Goal: Book appointment/travel/reservation

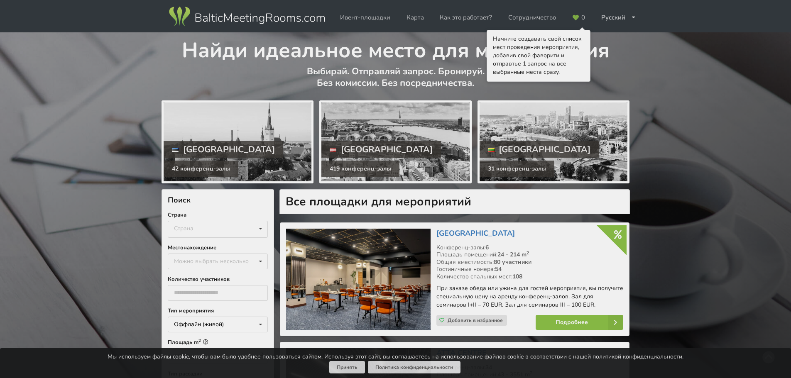
click at [600, 40] on h1 "Найди идеальное место для мероприятия" at bounding box center [396, 48] width 468 height 32
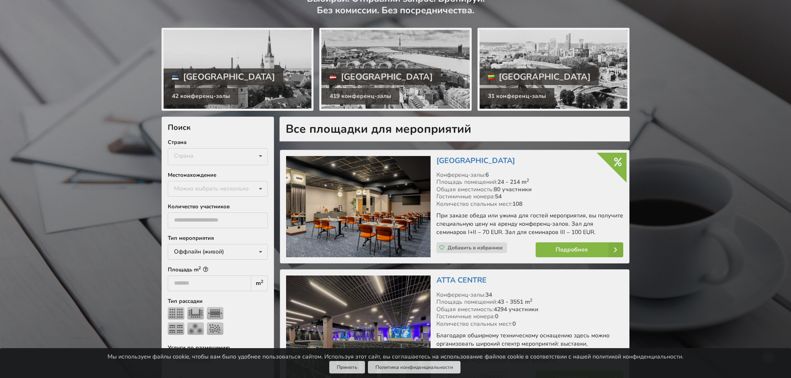
scroll to position [166, 0]
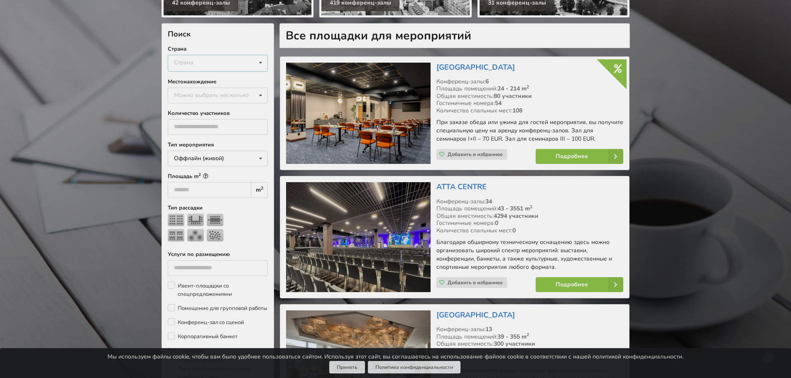
click at [223, 65] on div "Страна Латвия Литва Эстония" at bounding box center [218, 63] width 100 height 17
click at [223, 75] on div "Латвия" at bounding box center [217, 78] width 99 height 15
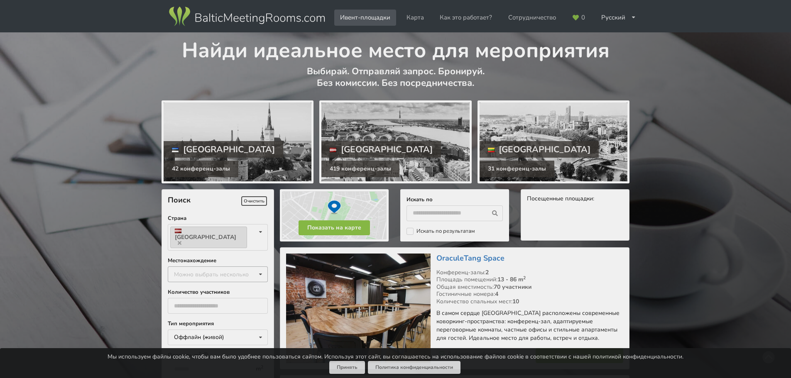
click at [235, 267] on div "Можно выбрать несколько Пардаугава Тейка Апшуциемс Юркалне Марупский край Рига …" at bounding box center [218, 275] width 100 height 16
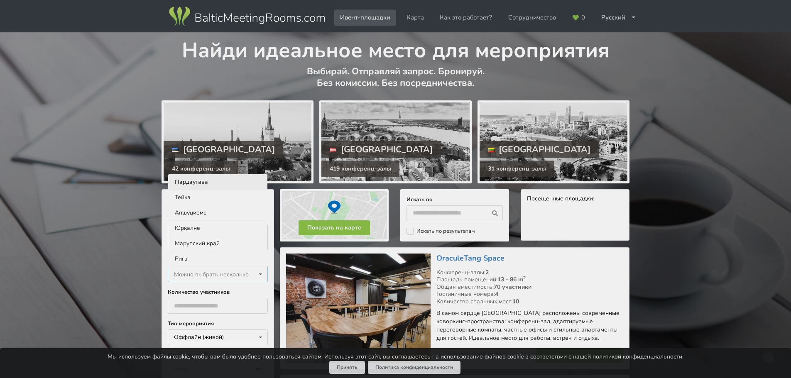
scroll to position [0, 0]
click at [230, 251] on div "Рига" at bounding box center [217, 258] width 99 height 15
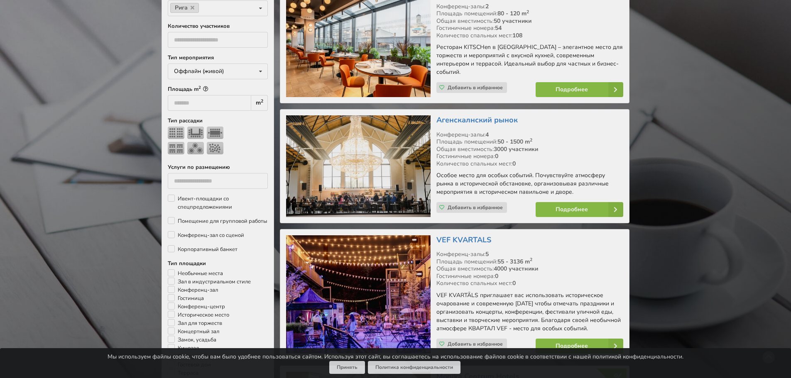
scroll to position [308, 0]
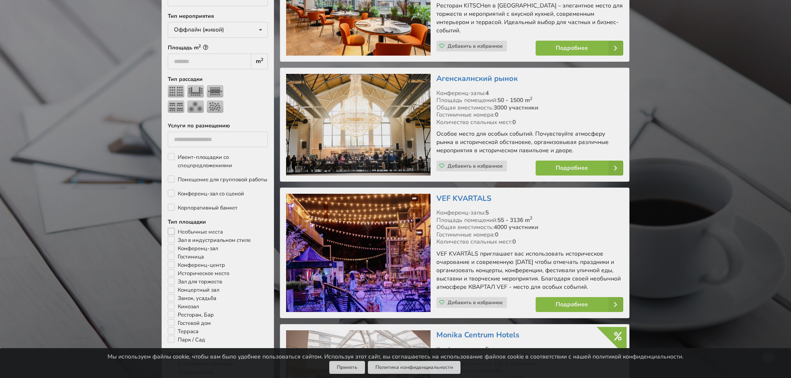
click at [196, 228] on label "Необычные места" at bounding box center [195, 232] width 55 height 8
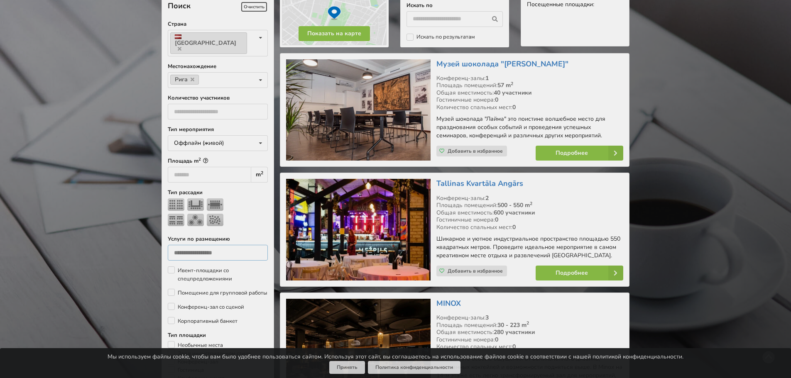
click at [198, 229] on div "Тип мероприятия Оффлайн (живой) Оффлайн (живой) Онлайн Гибридное (оффлайн + онл…" at bounding box center [218, 377] width 100 height 505
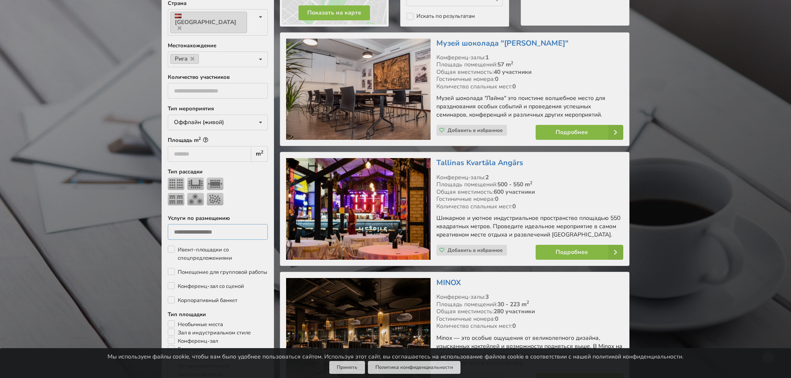
scroll to position [269, 0]
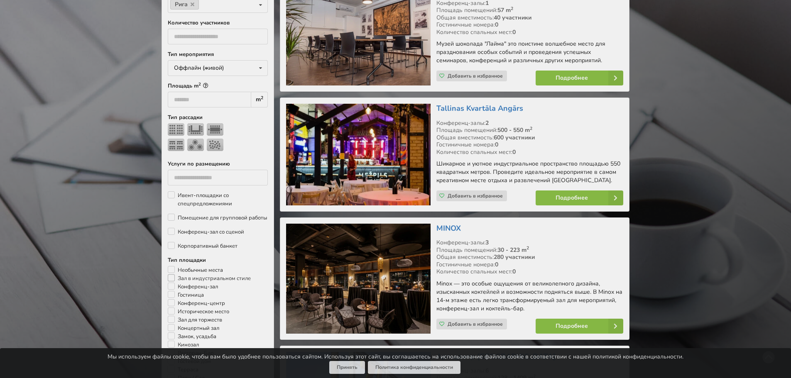
click at [203, 274] on label "Зал в индустриальном стиле" at bounding box center [209, 278] width 83 height 8
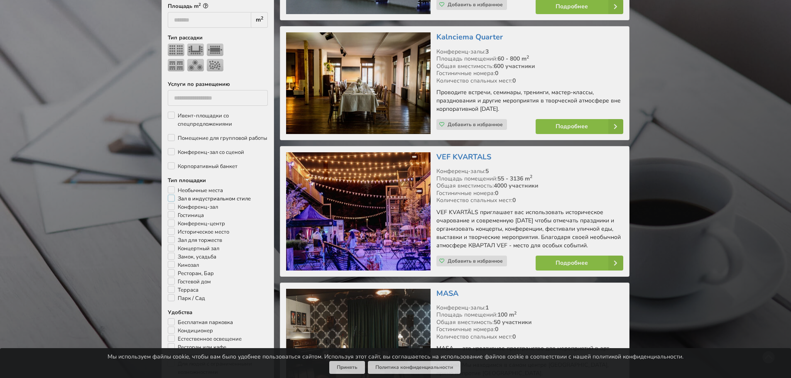
scroll to position [352, 0]
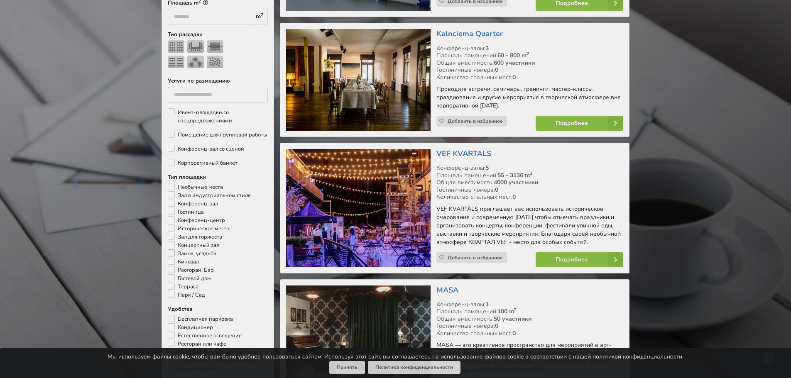
click at [211, 250] on label "Замок, усадьба" at bounding box center [192, 254] width 49 height 8
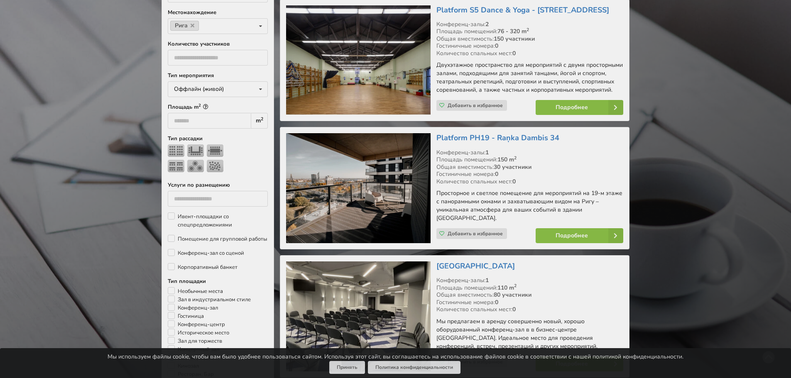
scroll to position [311, 0]
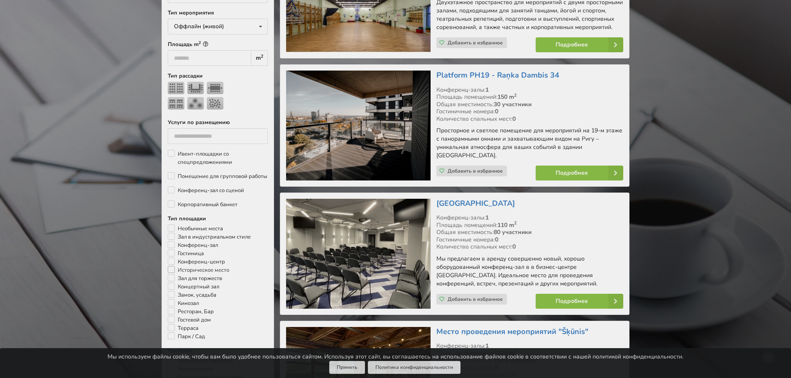
click at [209, 266] on label "Историческое место" at bounding box center [198, 270] width 61 height 8
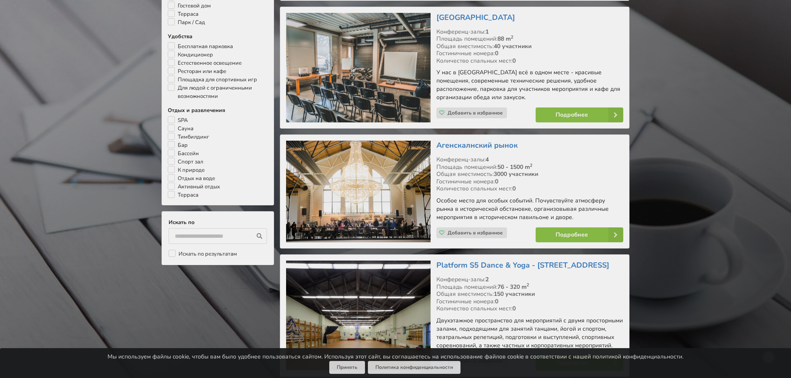
scroll to position [540, 0]
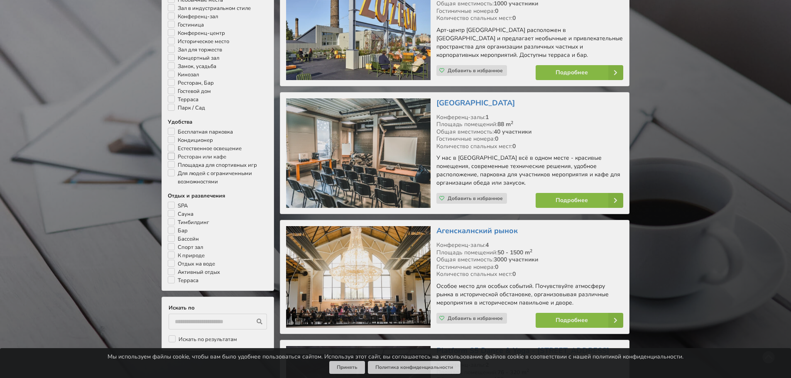
click at [217, 153] on label "Ресторан или кафе" at bounding box center [197, 157] width 59 height 8
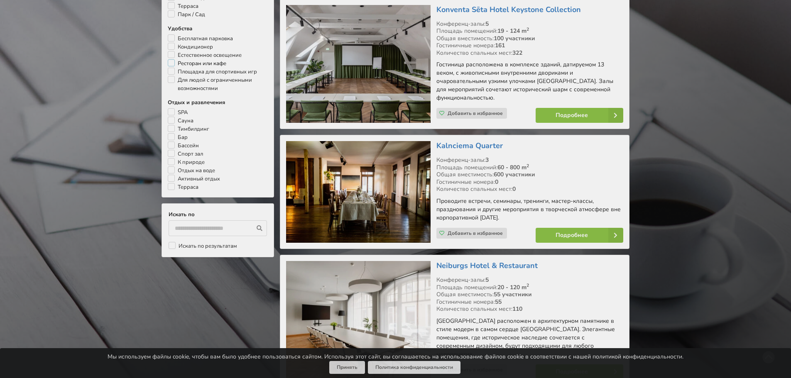
scroll to position [468, 0]
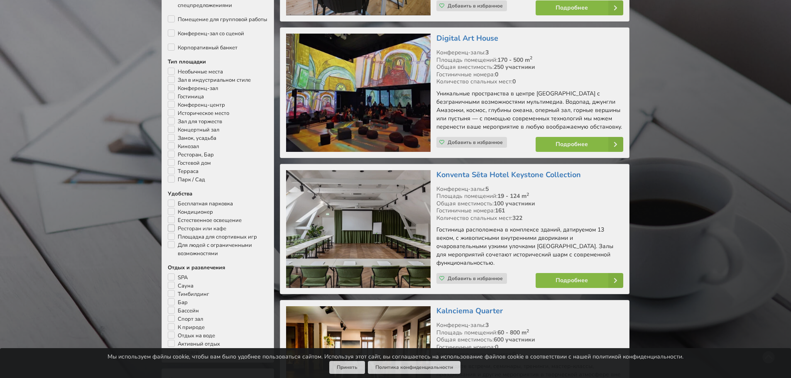
click at [215, 225] on label "Ресторан или кафе" at bounding box center [197, 229] width 59 height 8
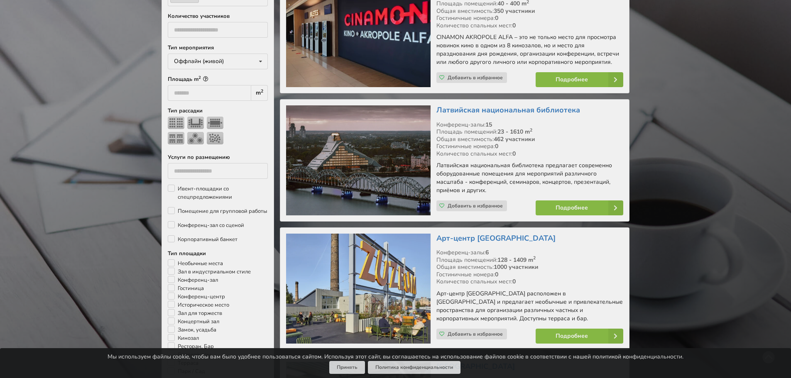
scroll to position [352, 0]
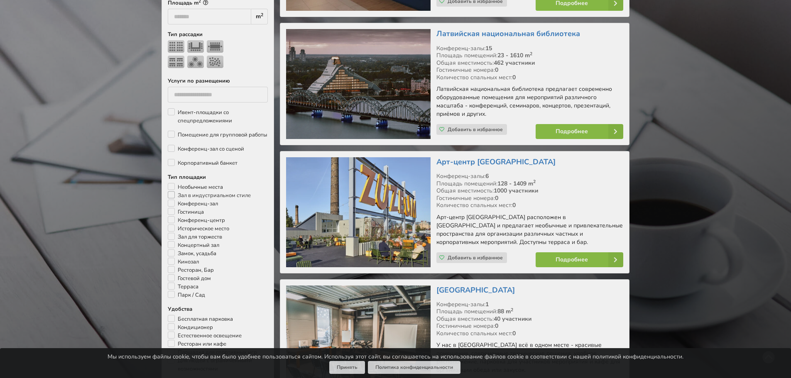
click at [207, 191] on label "Зал в индустриальном стиле" at bounding box center [209, 195] width 83 height 8
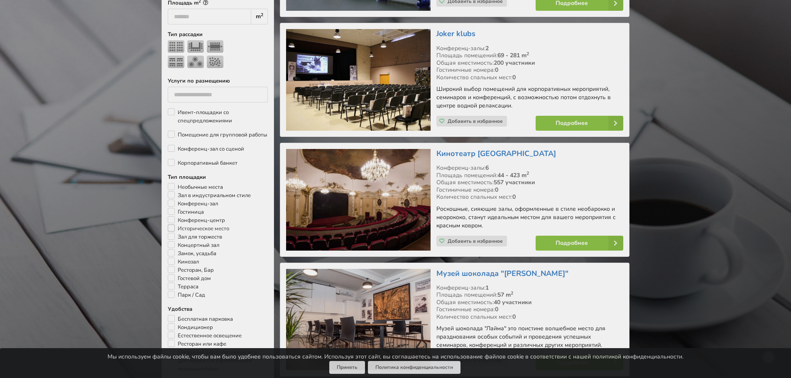
click at [205, 225] on label "Историческое место" at bounding box center [198, 229] width 61 height 8
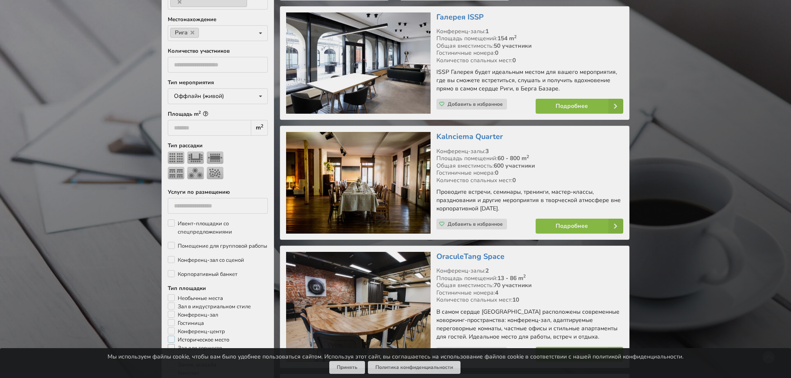
scroll to position [311, 0]
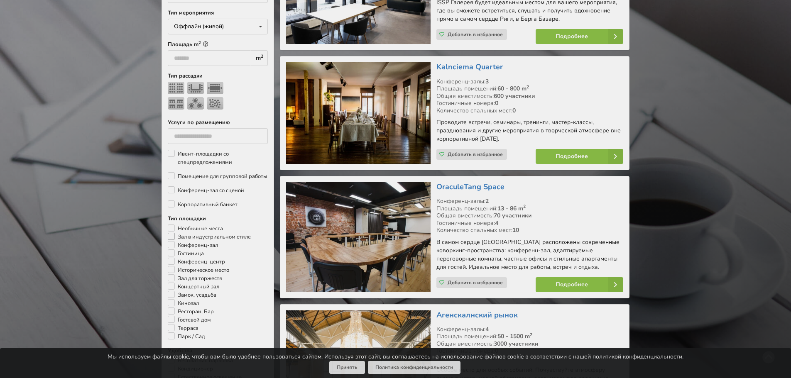
click at [207, 233] on label "Зал в индустриальном стиле" at bounding box center [209, 237] width 83 height 8
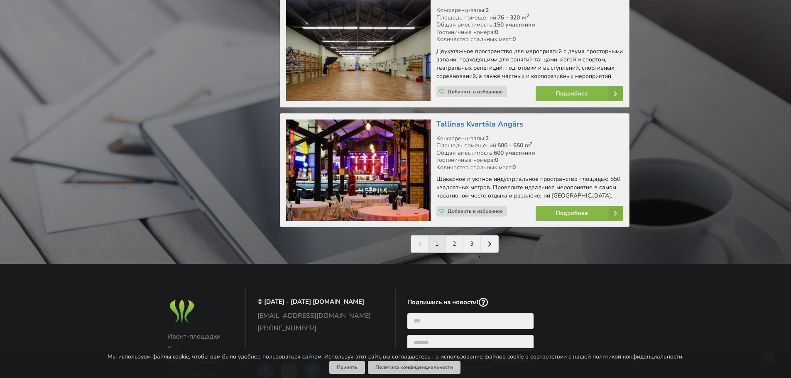
scroll to position [1994, 0]
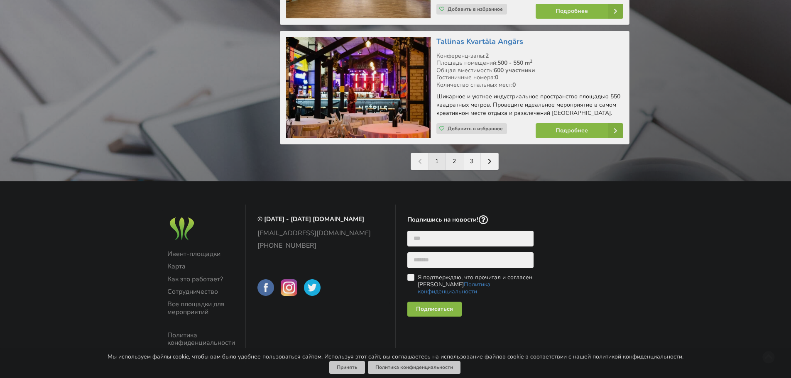
click at [456, 154] on link "2" at bounding box center [454, 161] width 17 height 17
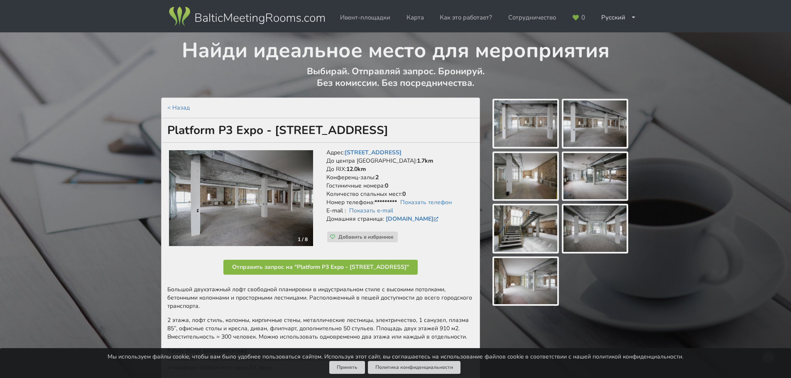
click at [301, 200] on img at bounding box center [241, 198] width 144 height 96
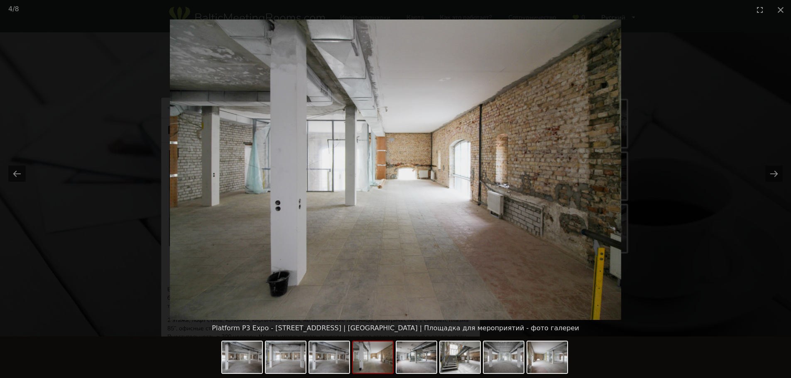
click at [733, 161] on picture at bounding box center [395, 170] width 791 height 301
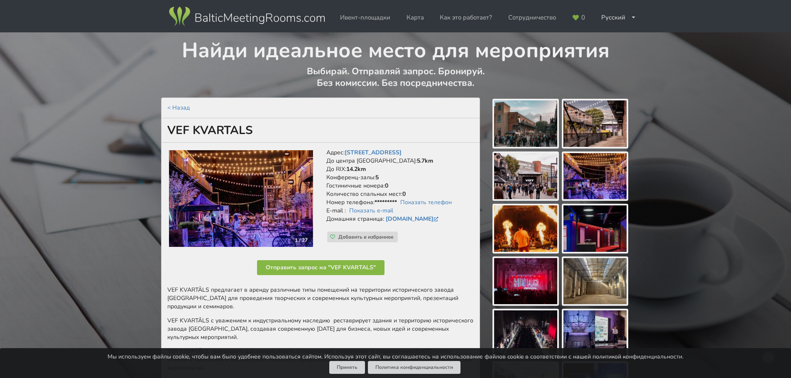
click at [285, 200] on img at bounding box center [241, 198] width 144 height 97
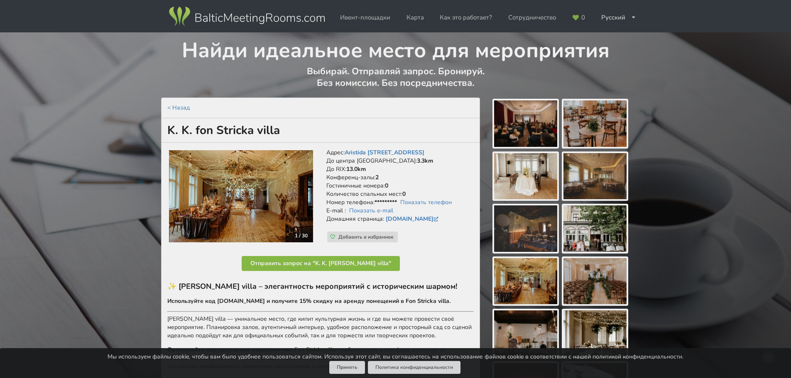
click at [255, 186] on img at bounding box center [241, 196] width 144 height 92
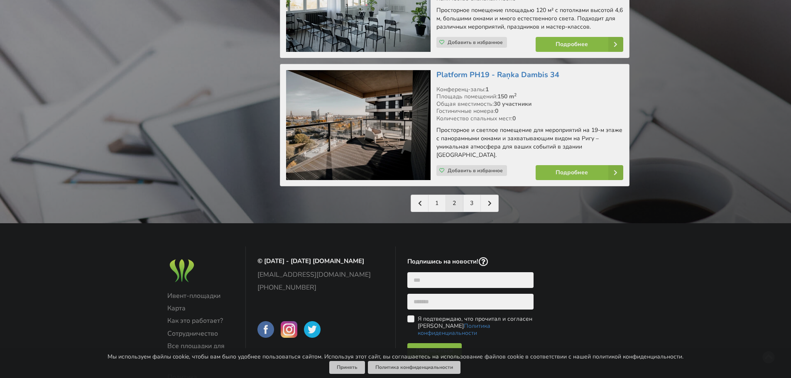
scroll to position [1993, 0]
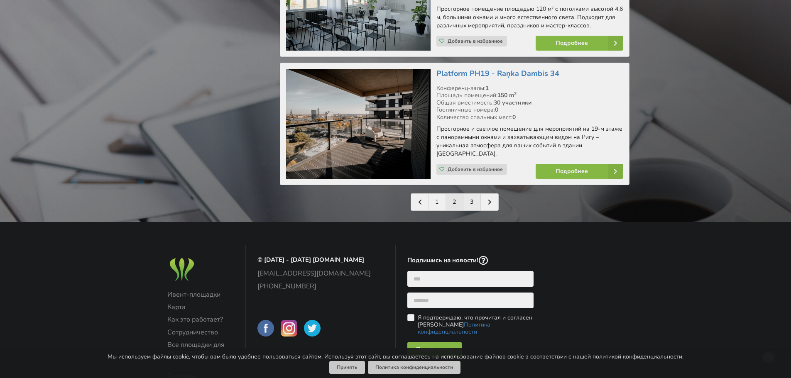
click at [471, 194] on link "3" at bounding box center [471, 202] width 17 height 17
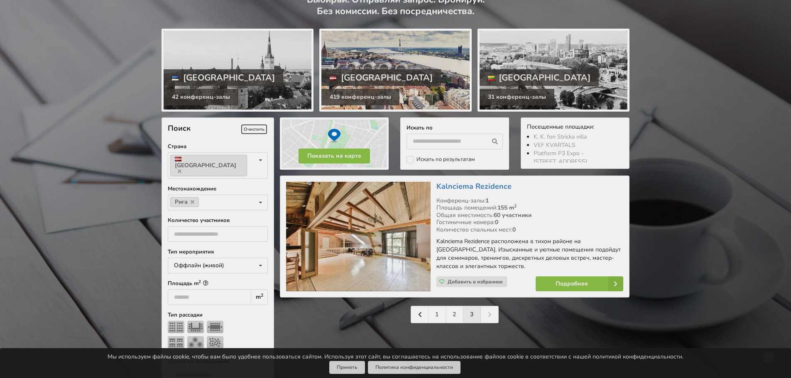
scroll to position [125, 0]
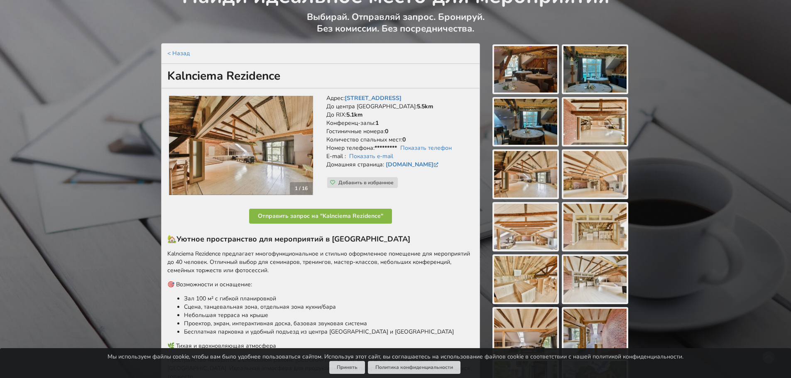
scroll to position [166, 0]
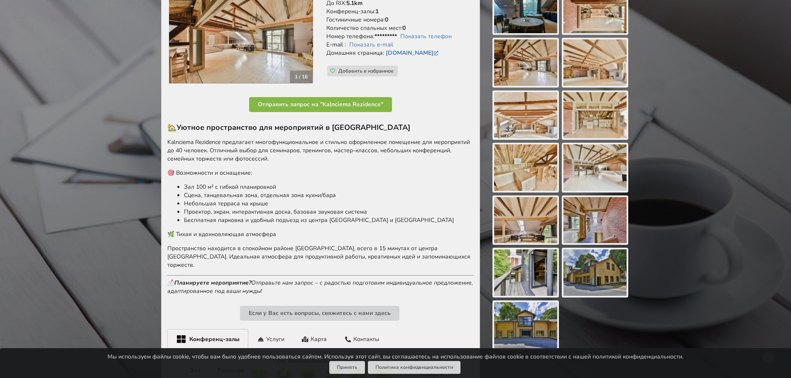
click at [275, 66] on img at bounding box center [241, 34] width 144 height 100
